Goal: Task Accomplishment & Management: Use online tool/utility

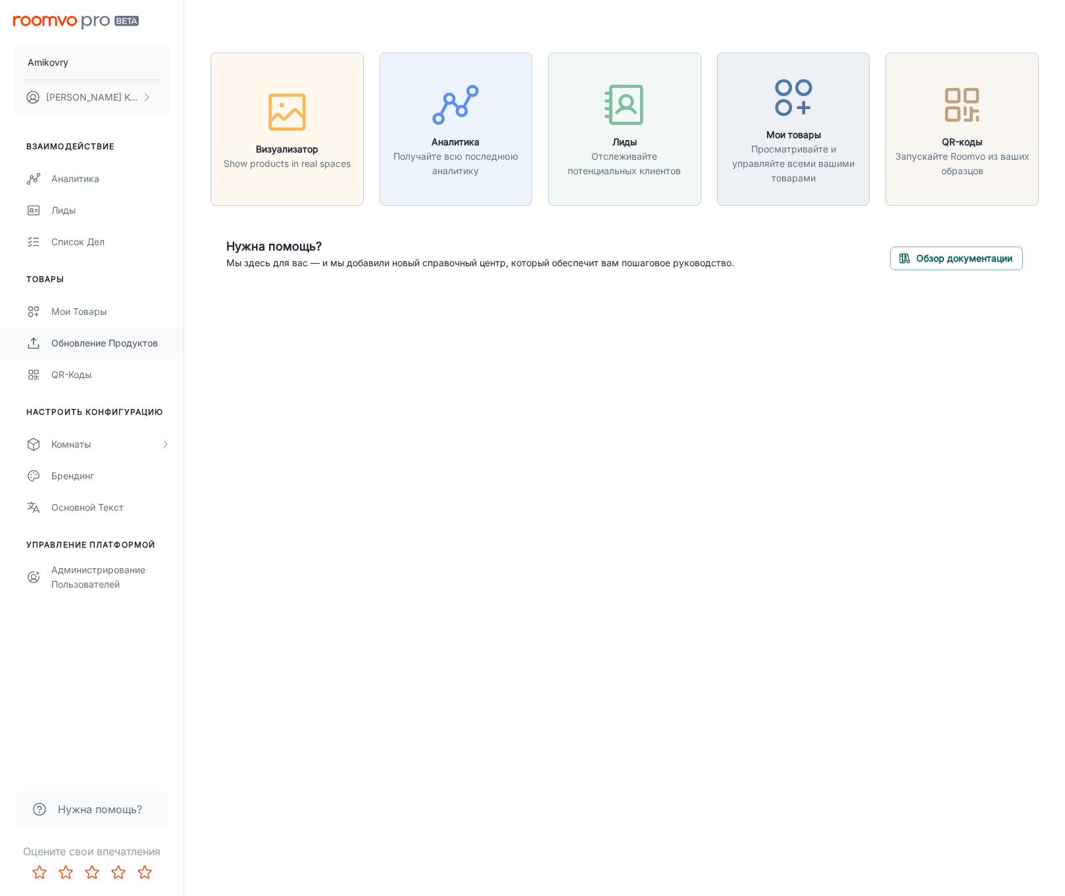
click at [85, 341] on div "Обновление продуктов" at bounding box center [110, 343] width 119 height 14
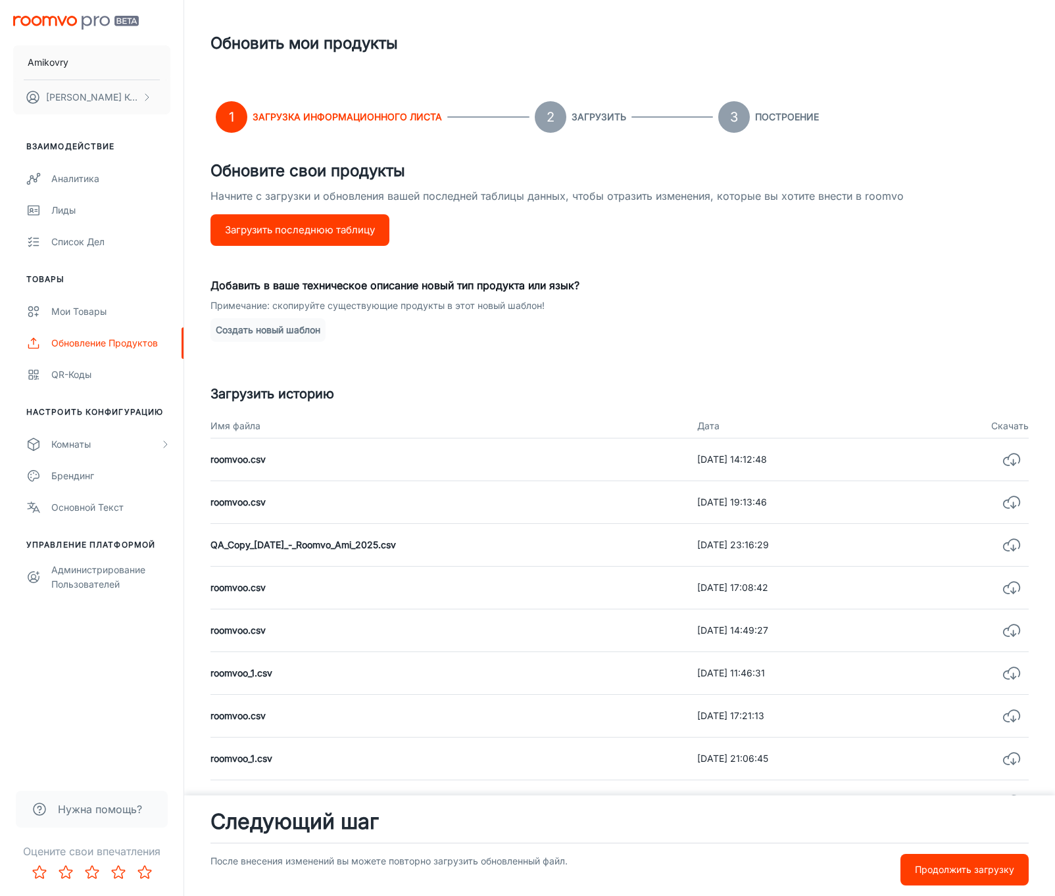
drag, startPoint x: 546, startPoint y: 126, endPoint x: 518, endPoint y: 145, distance: 34.7
click at [546, 126] on circle at bounding box center [551, 117] width 32 height 32
click at [561, 112] on circle at bounding box center [551, 117] width 32 height 32
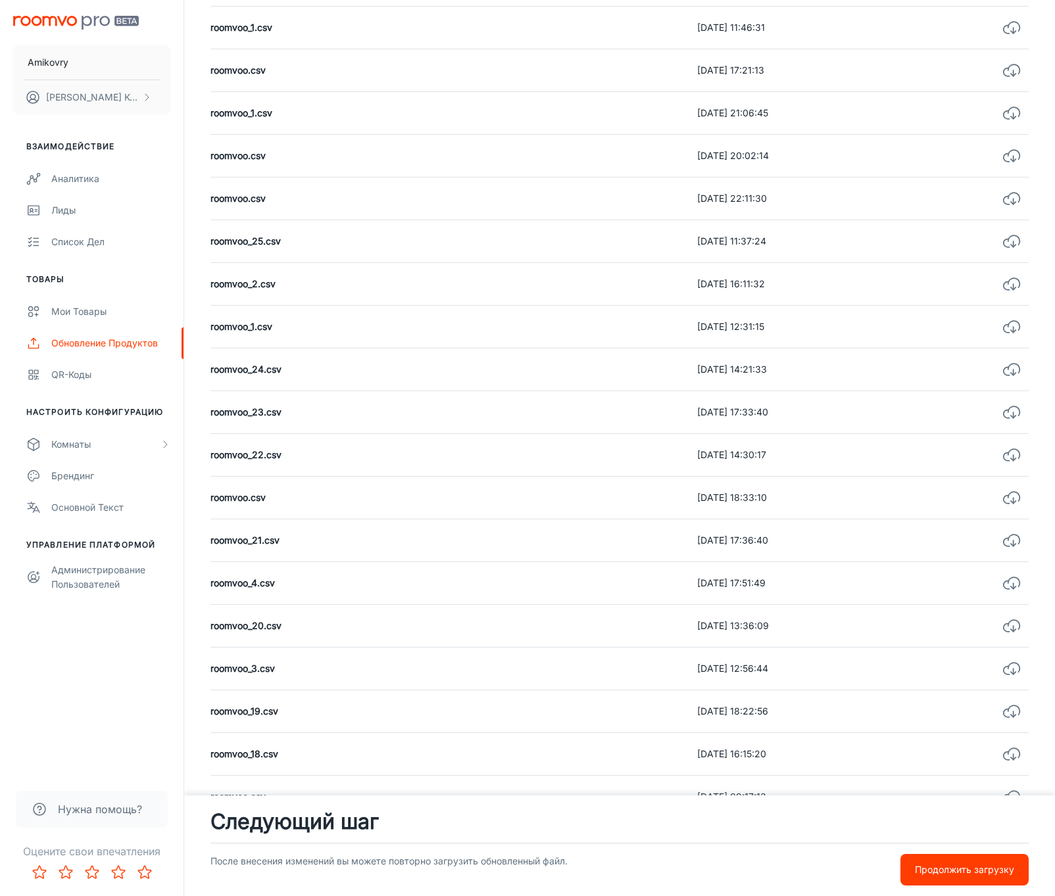
scroll to position [828, 0]
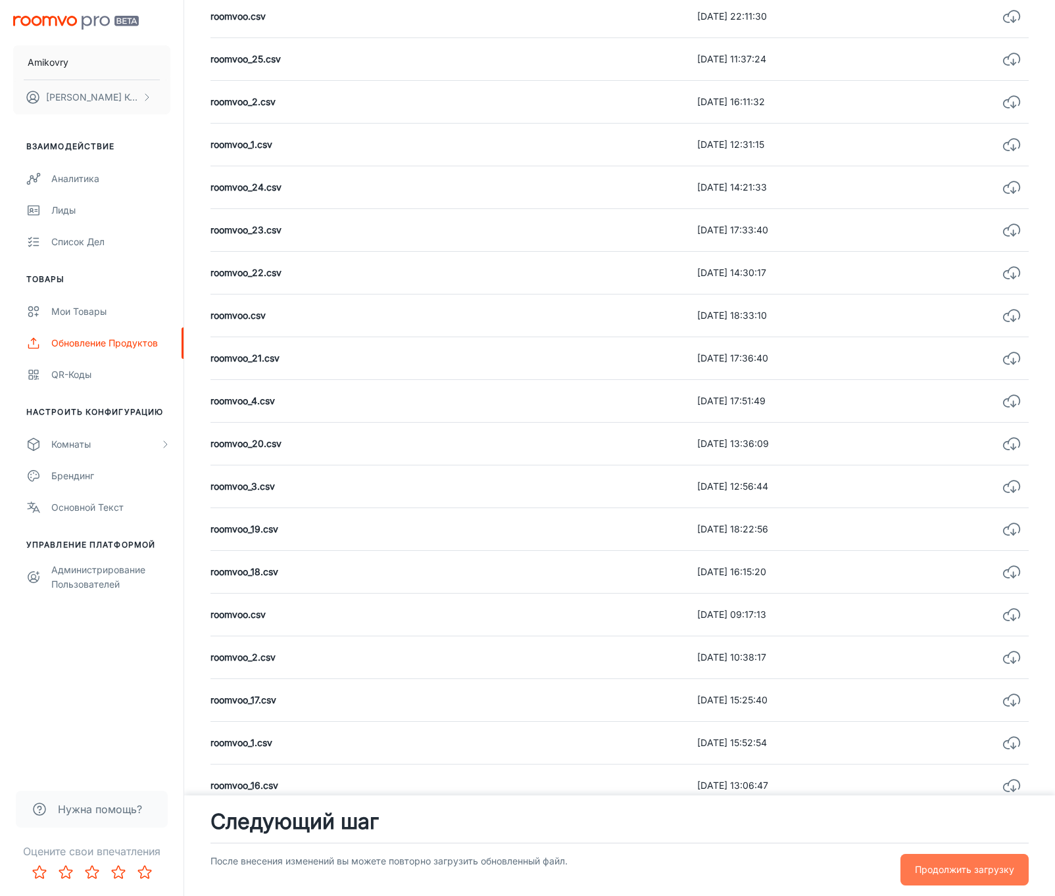
click at [997, 867] on p "Продолжить загрузку" at bounding box center [964, 870] width 99 height 14
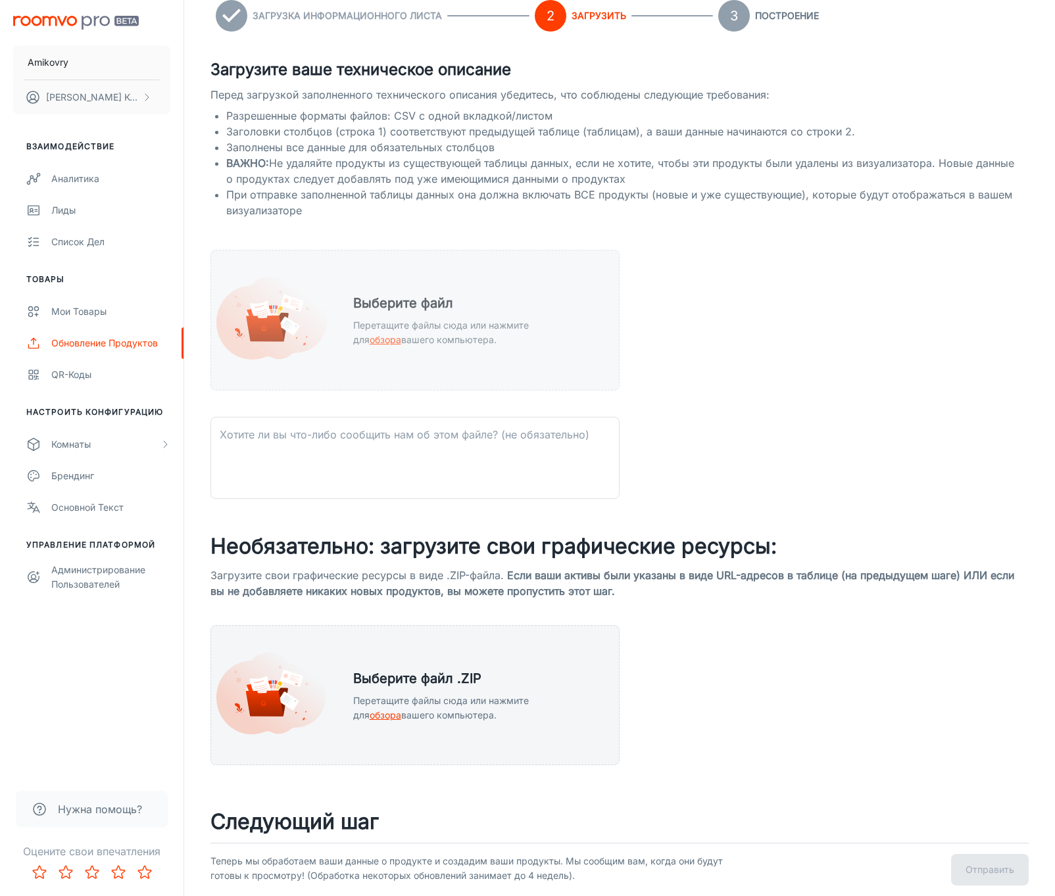
click at [401, 334] on span "обзора" at bounding box center [386, 339] width 32 height 11
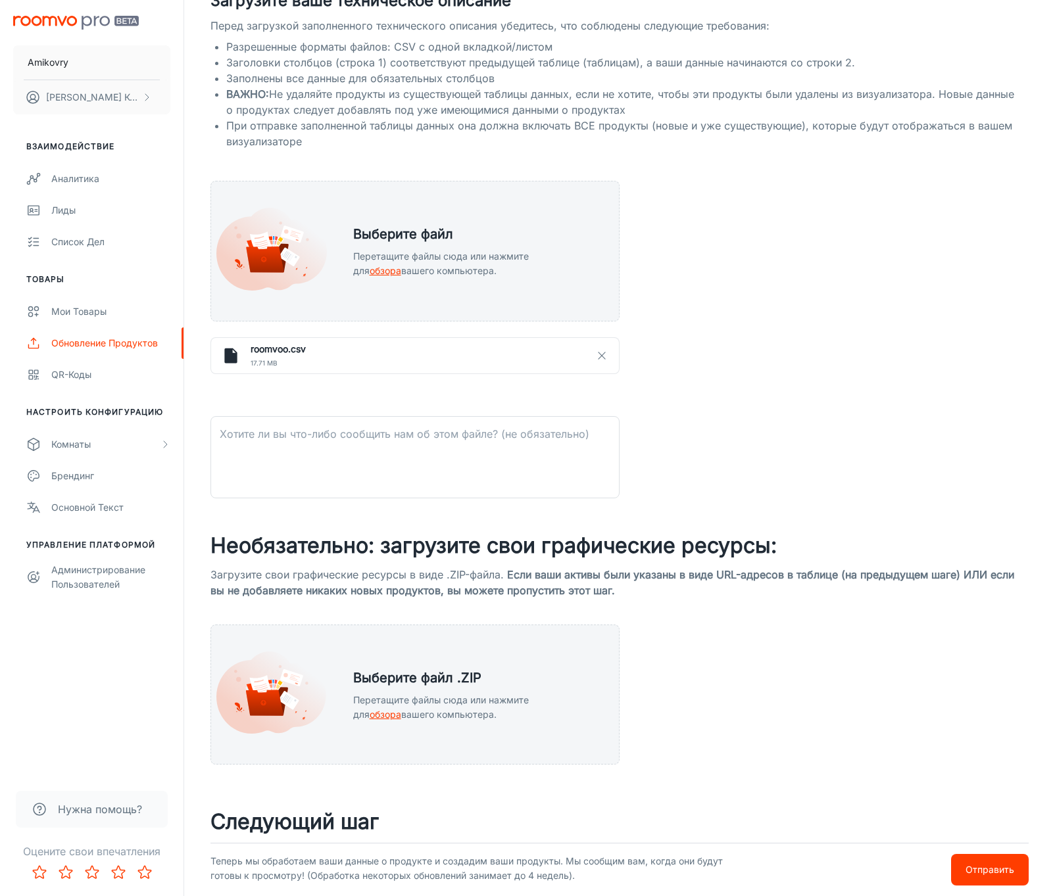
scroll to position [170, 0]
click at [969, 863] on p "Отправить" at bounding box center [989, 870] width 49 height 14
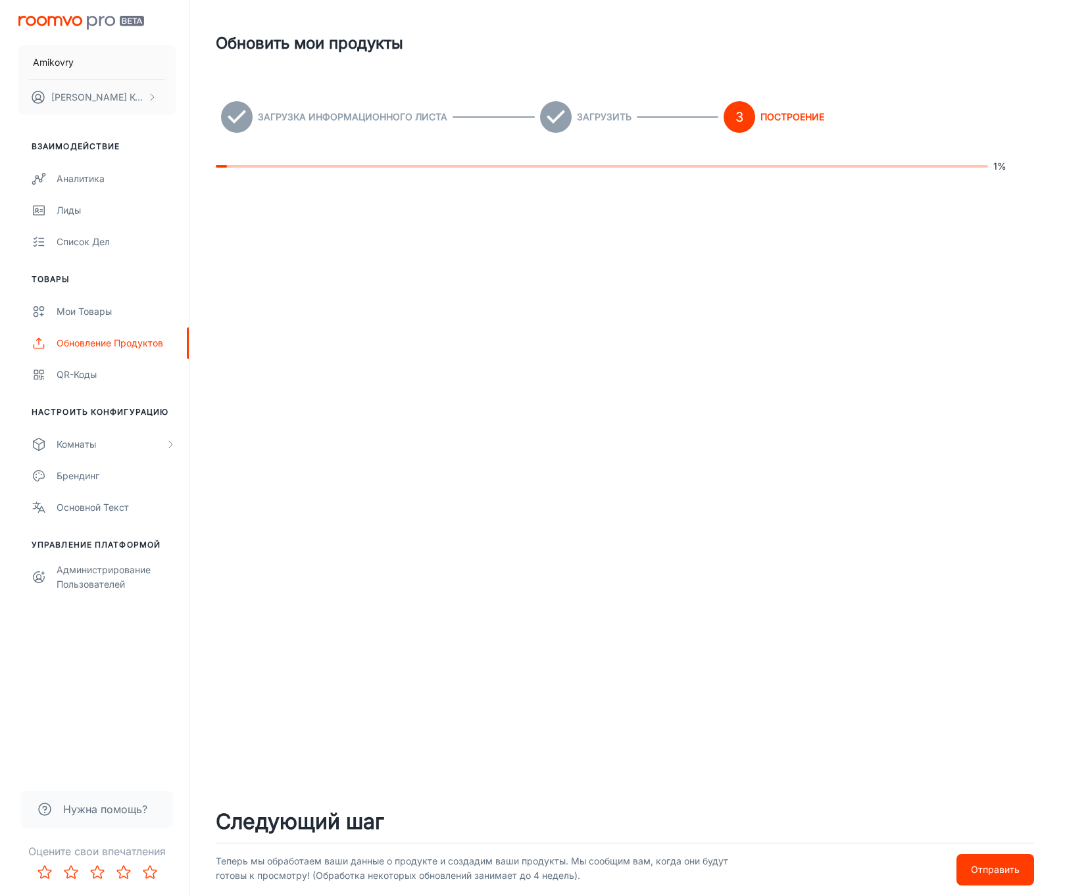
scroll to position [0, 0]
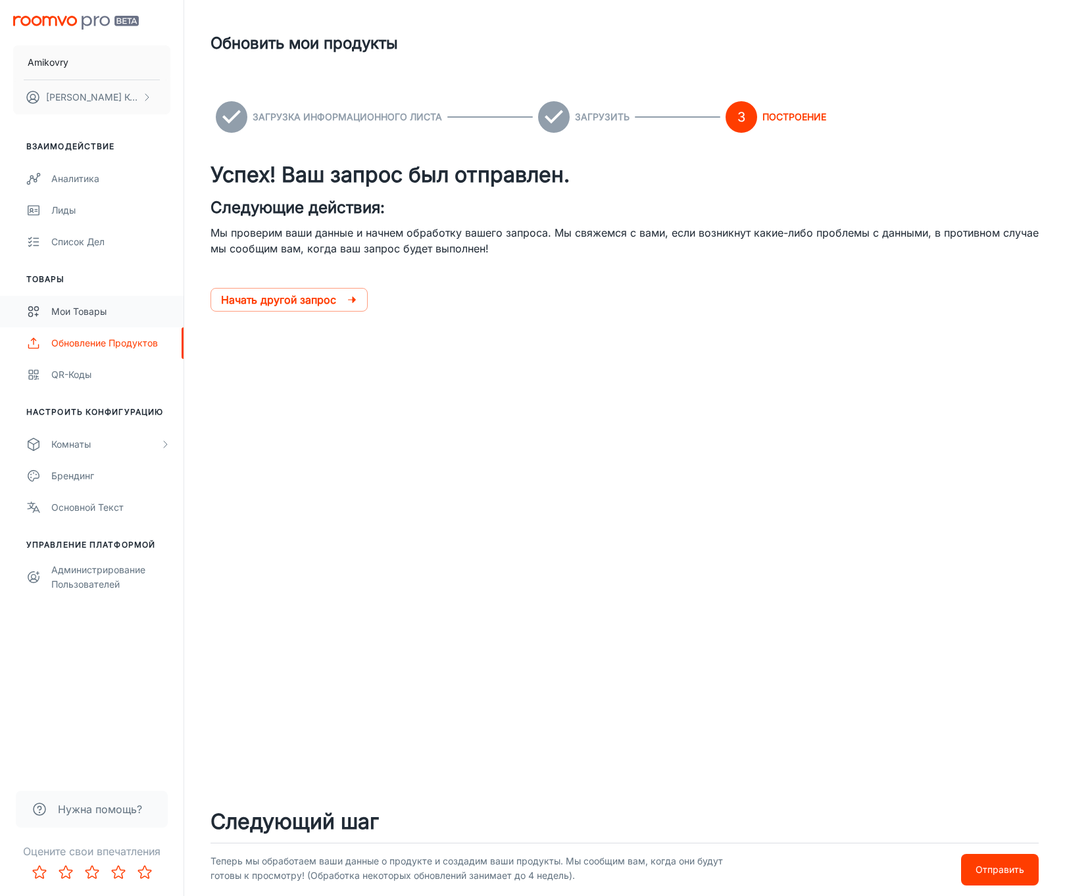
click at [76, 310] on div "Мои товары" at bounding box center [110, 311] width 119 height 14
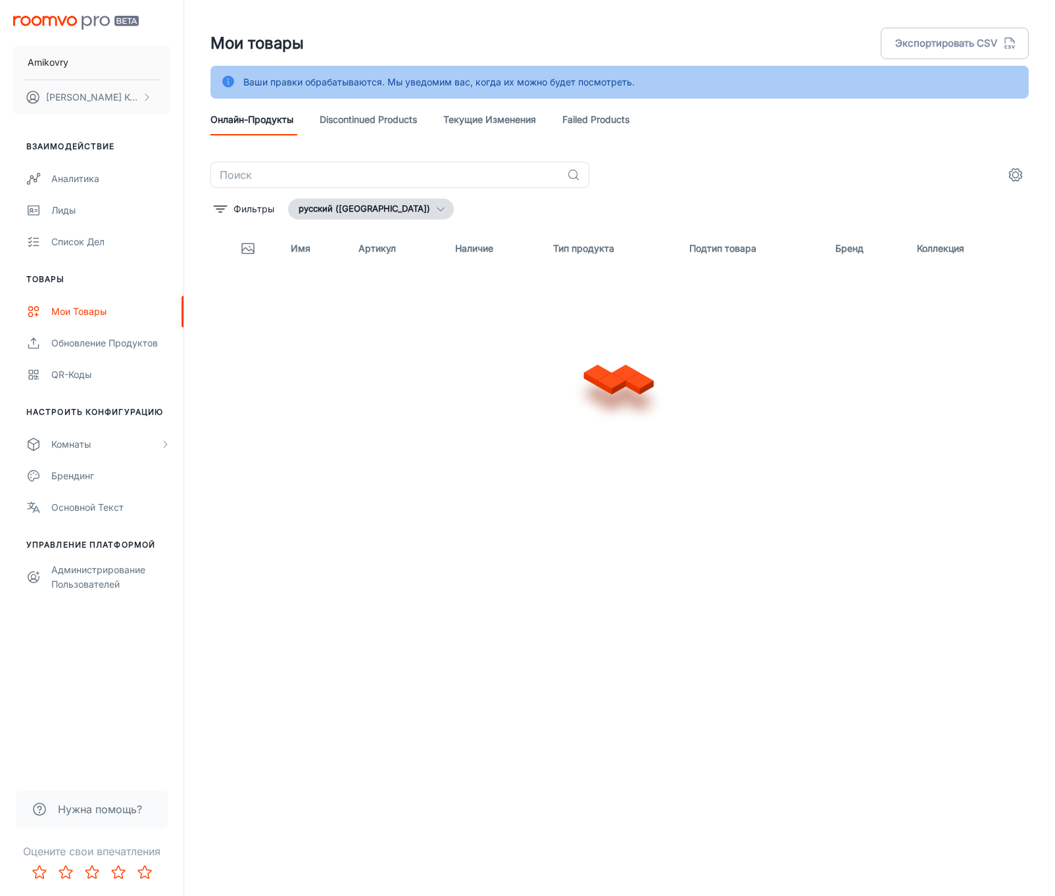
click at [626, 118] on link "Failed Products" at bounding box center [595, 120] width 67 height 32
click at [505, 118] on link "Текущие изменения" at bounding box center [489, 120] width 93 height 32
